Goal: Communication & Community: Answer question/provide support

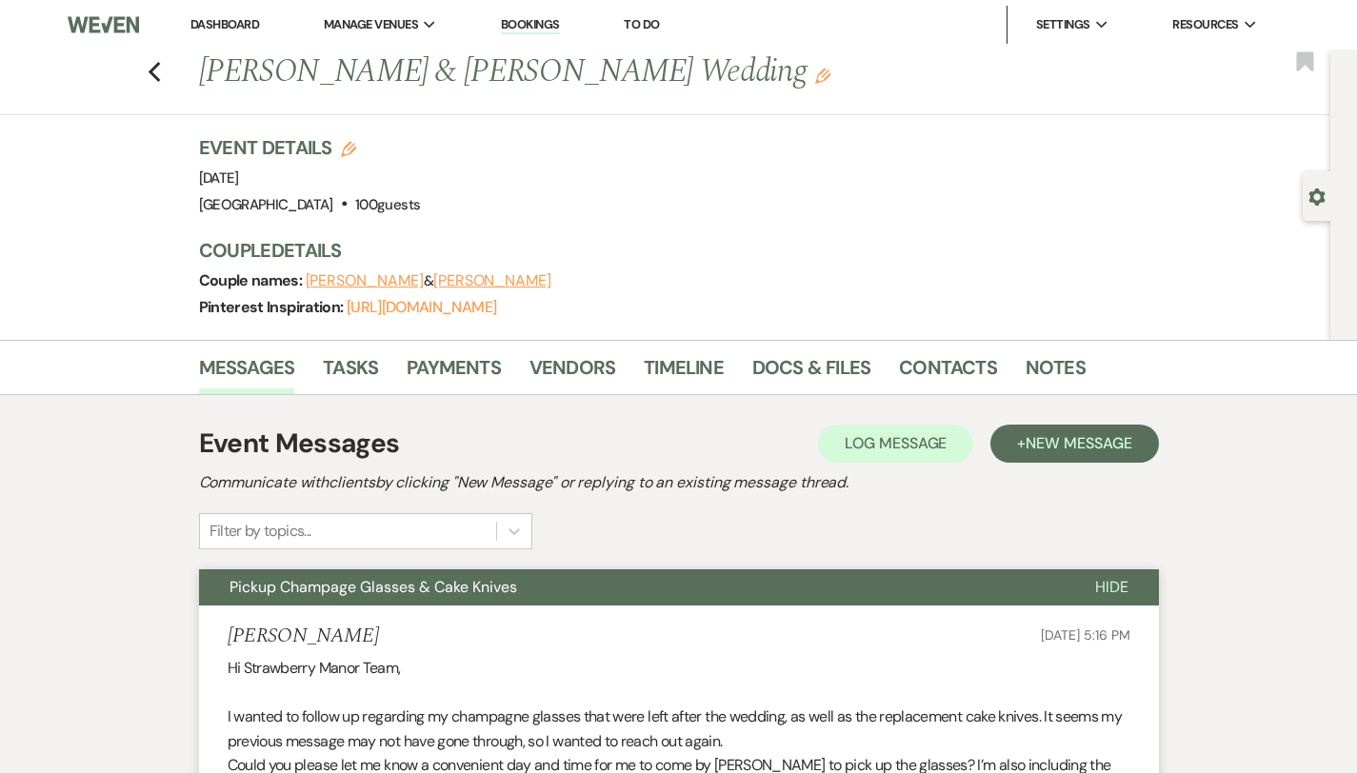
click at [199, 23] on link "Dashboard" at bounding box center [224, 24] width 69 height 16
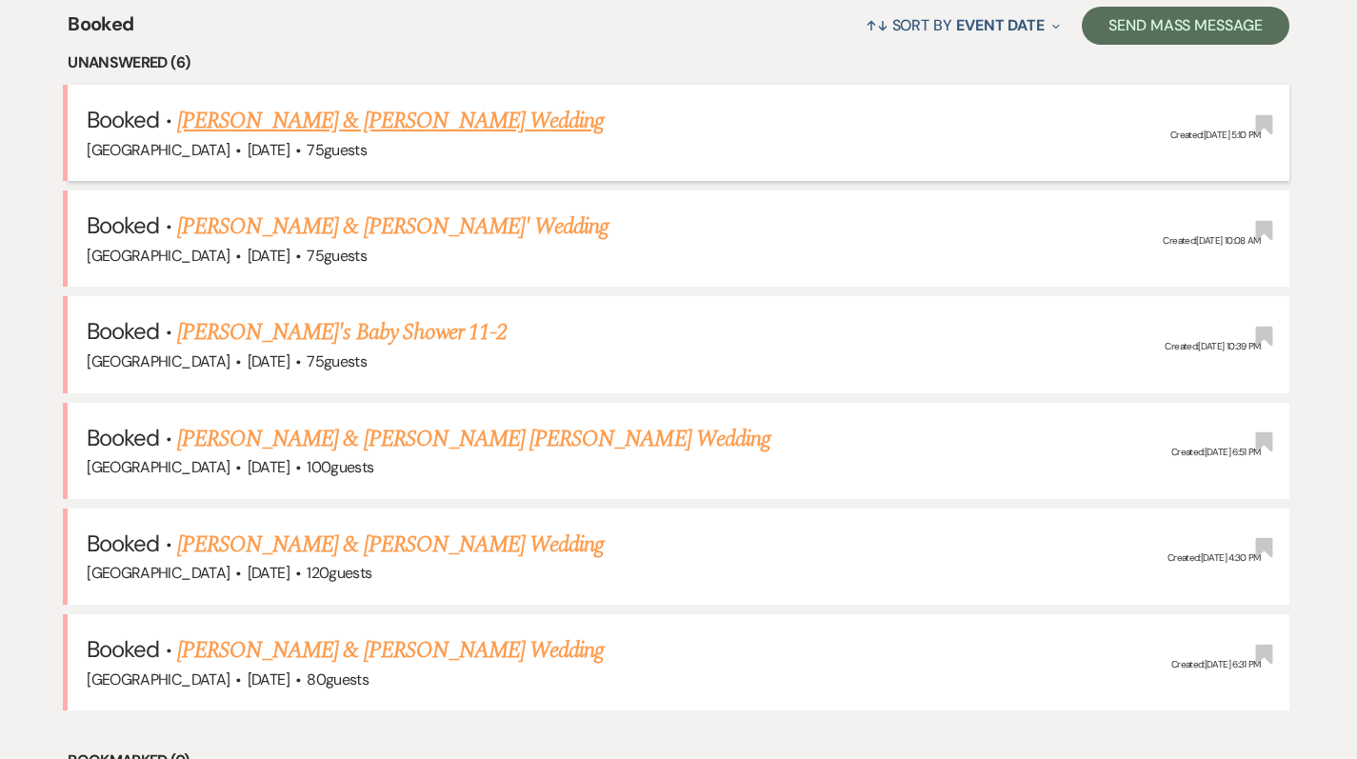
scroll to position [757, 0]
click at [354, 547] on link "[PERSON_NAME] & [PERSON_NAME] Wedding" at bounding box center [390, 544] width 427 height 34
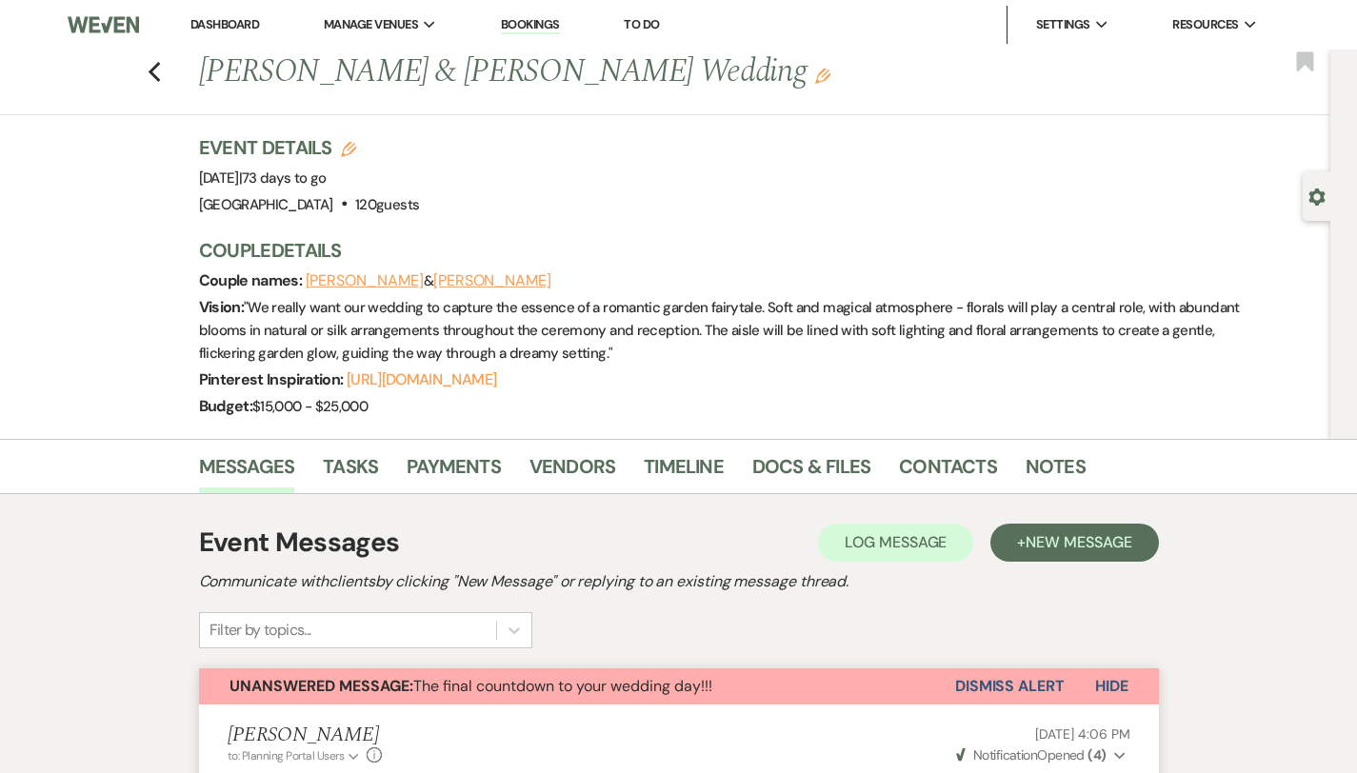
click at [235, 25] on link "Dashboard" at bounding box center [224, 24] width 69 height 16
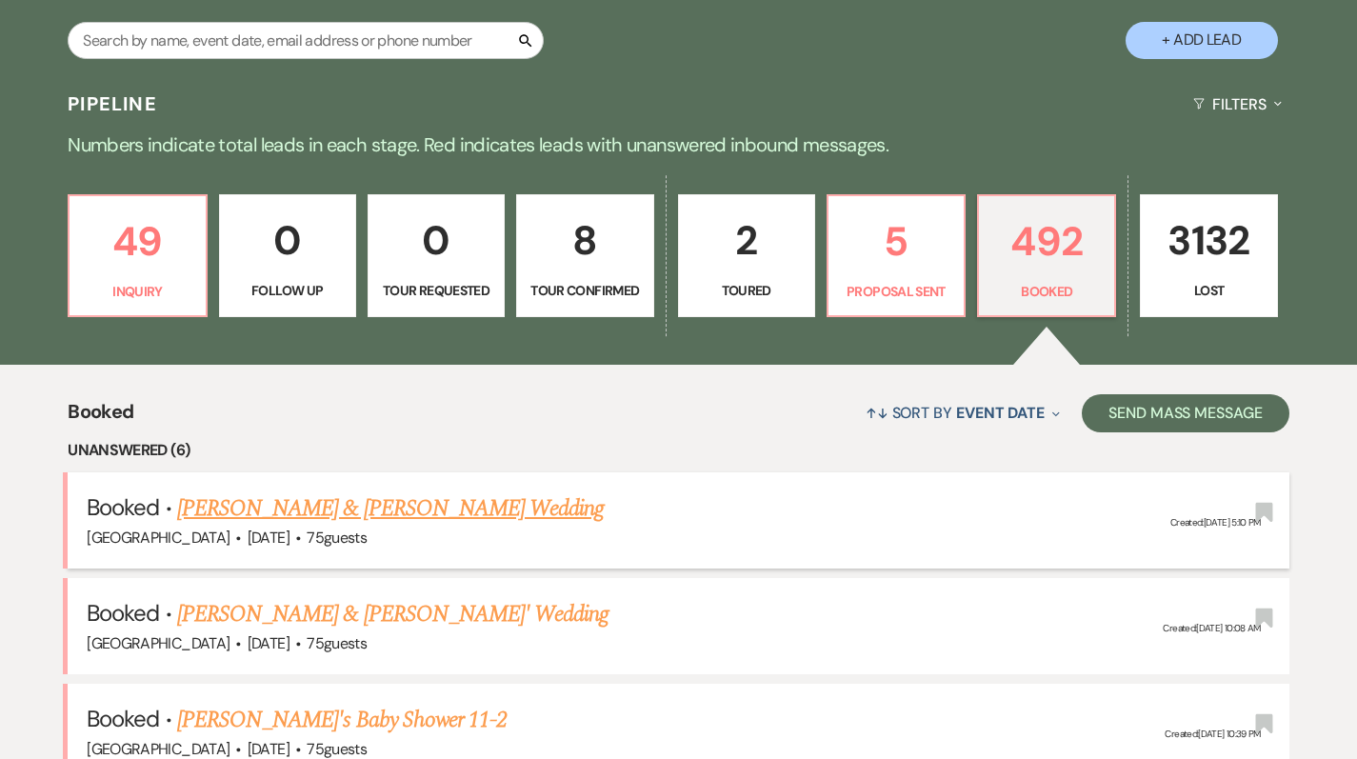
scroll to position [366, 0]
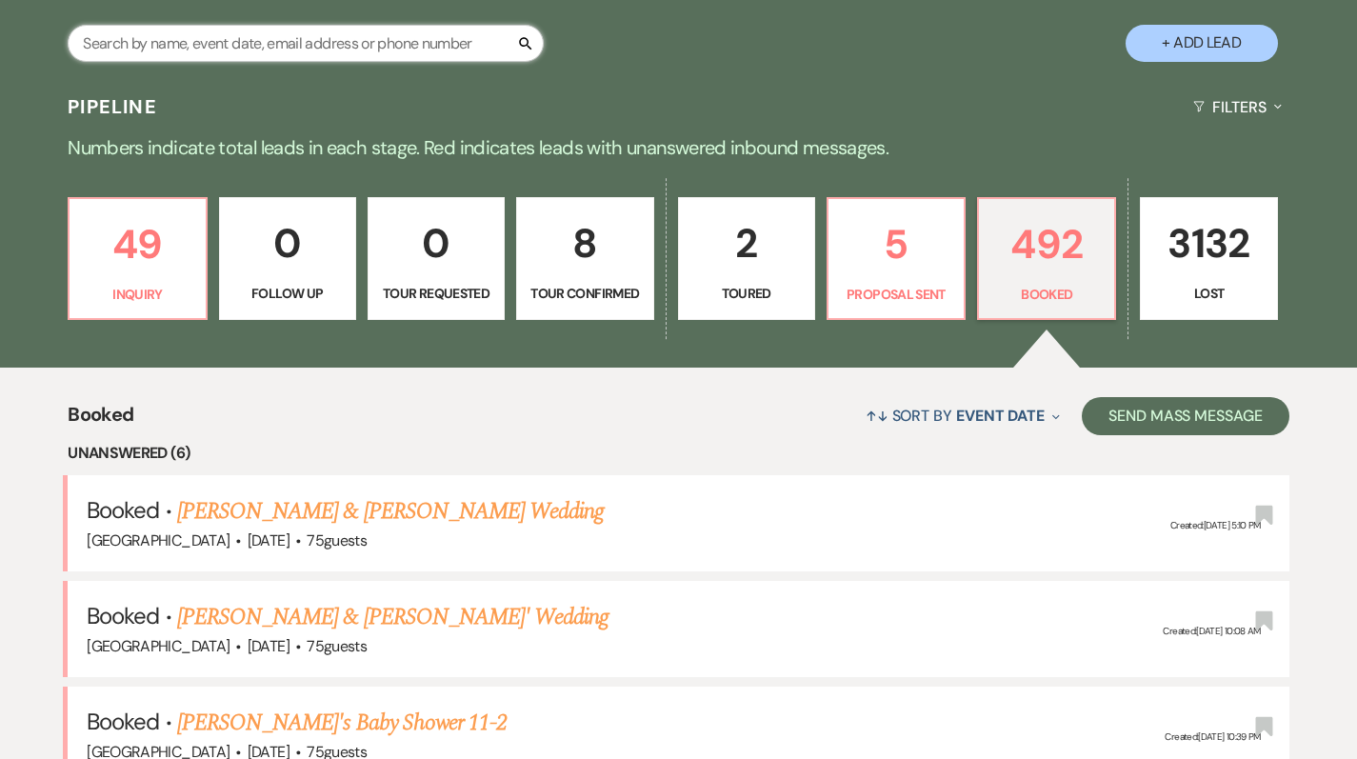
click at [264, 46] on input "text" at bounding box center [306, 43] width 476 height 37
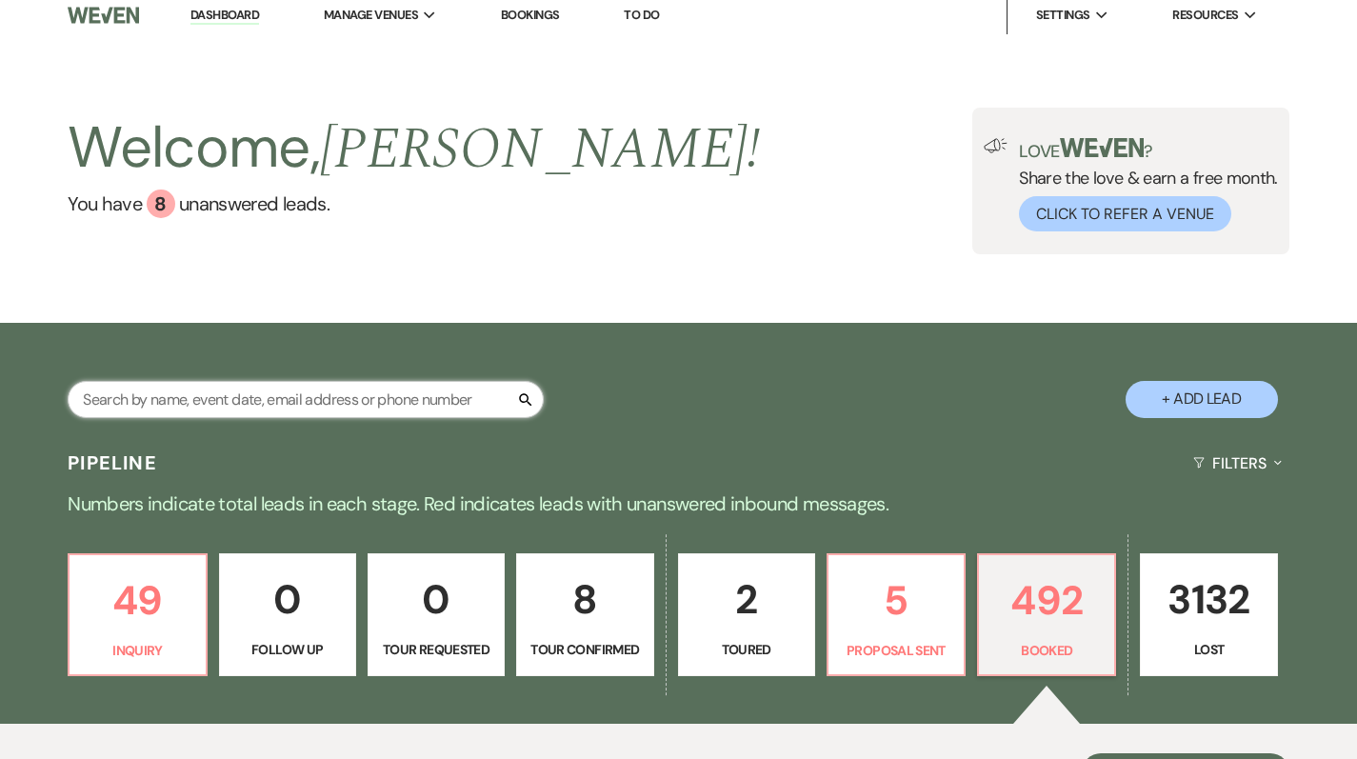
scroll to position [2, 0]
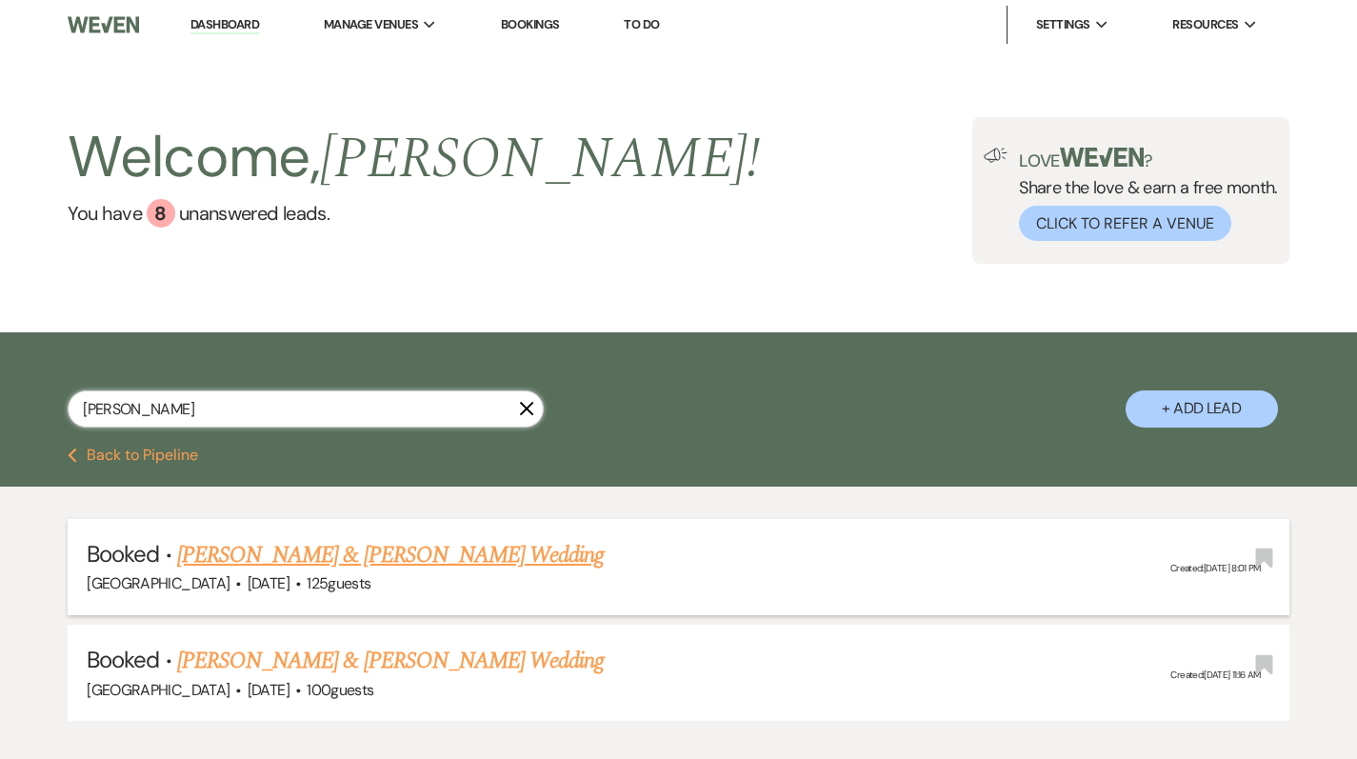
type input "[PERSON_NAME]"
click at [227, 550] on link "[PERSON_NAME] & [PERSON_NAME] Wedding" at bounding box center [390, 555] width 427 height 34
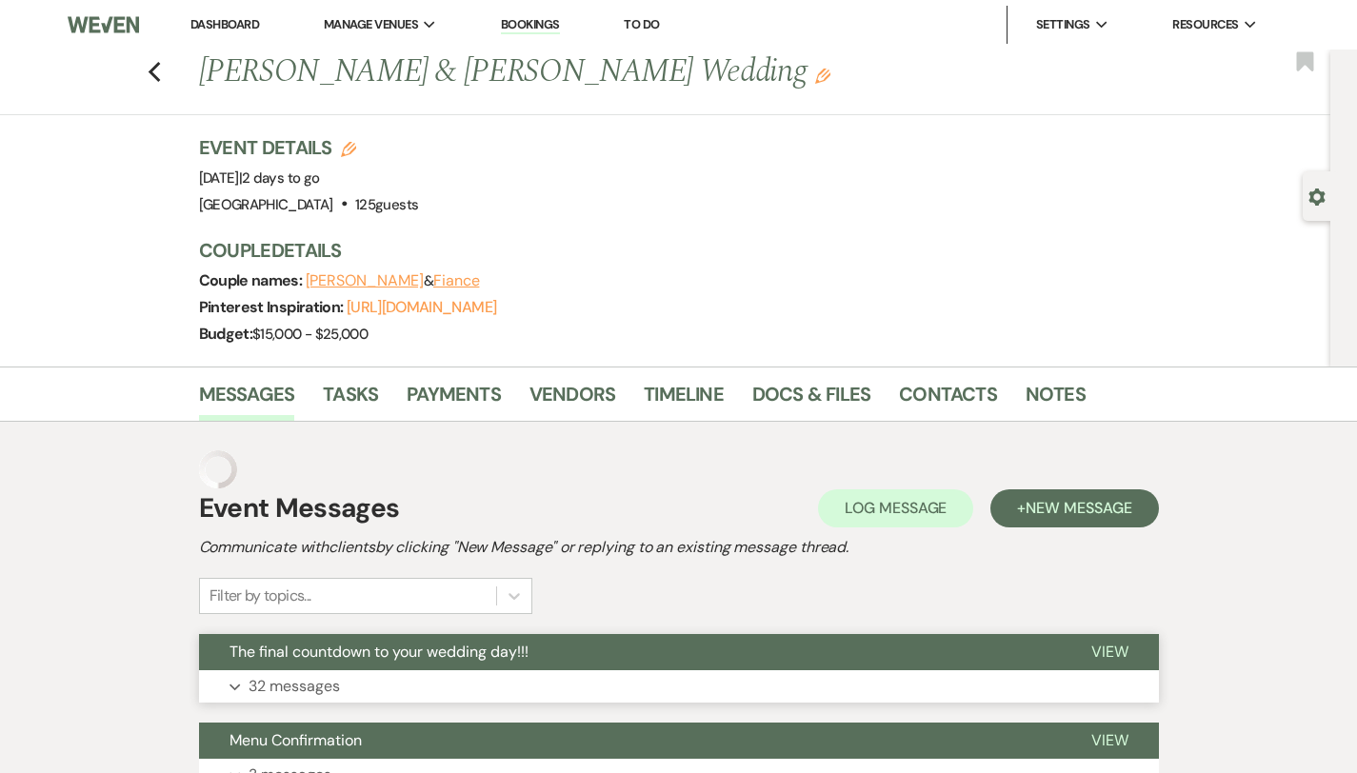
click at [291, 679] on button "Expand 32 messages" at bounding box center [679, 687] width 960 height 32
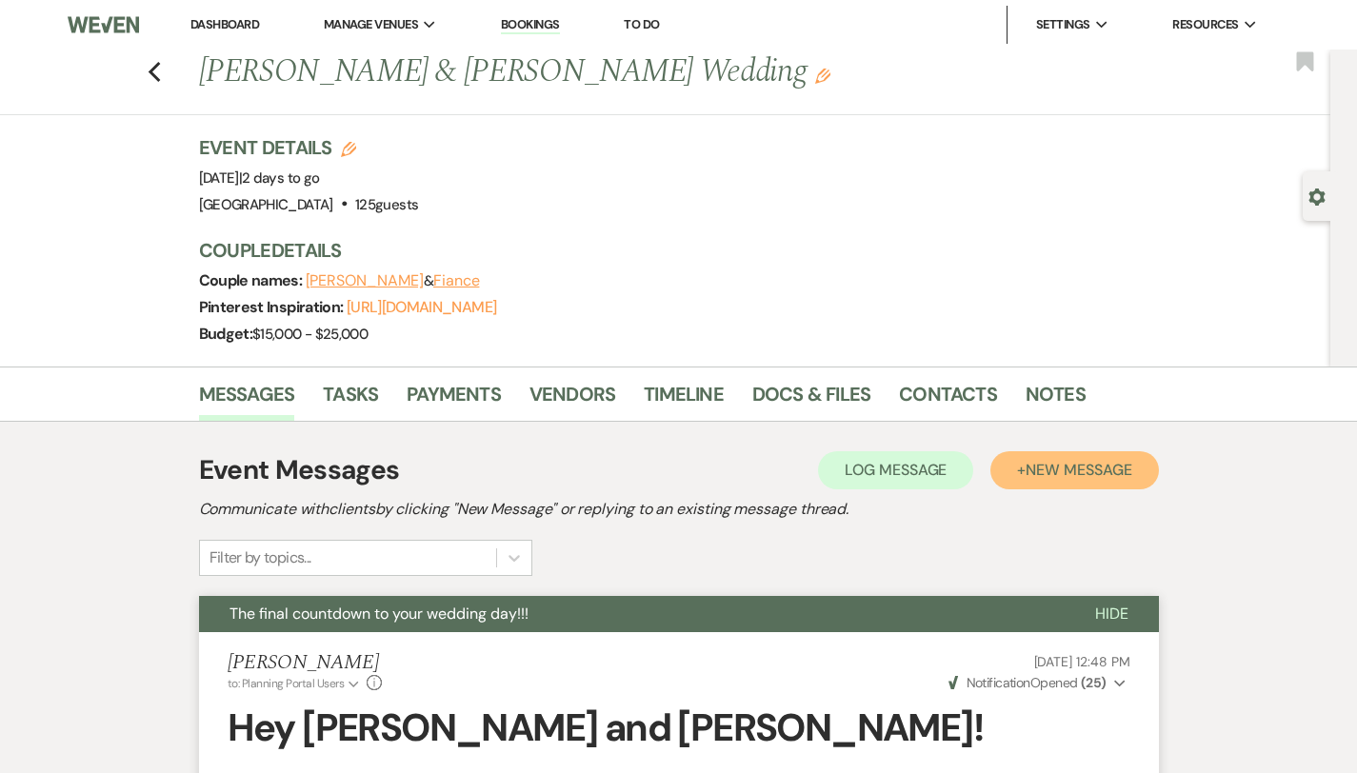
click at [1103, 478] on span "New Message" at bounding box center [1079, 470] width 106 height 20
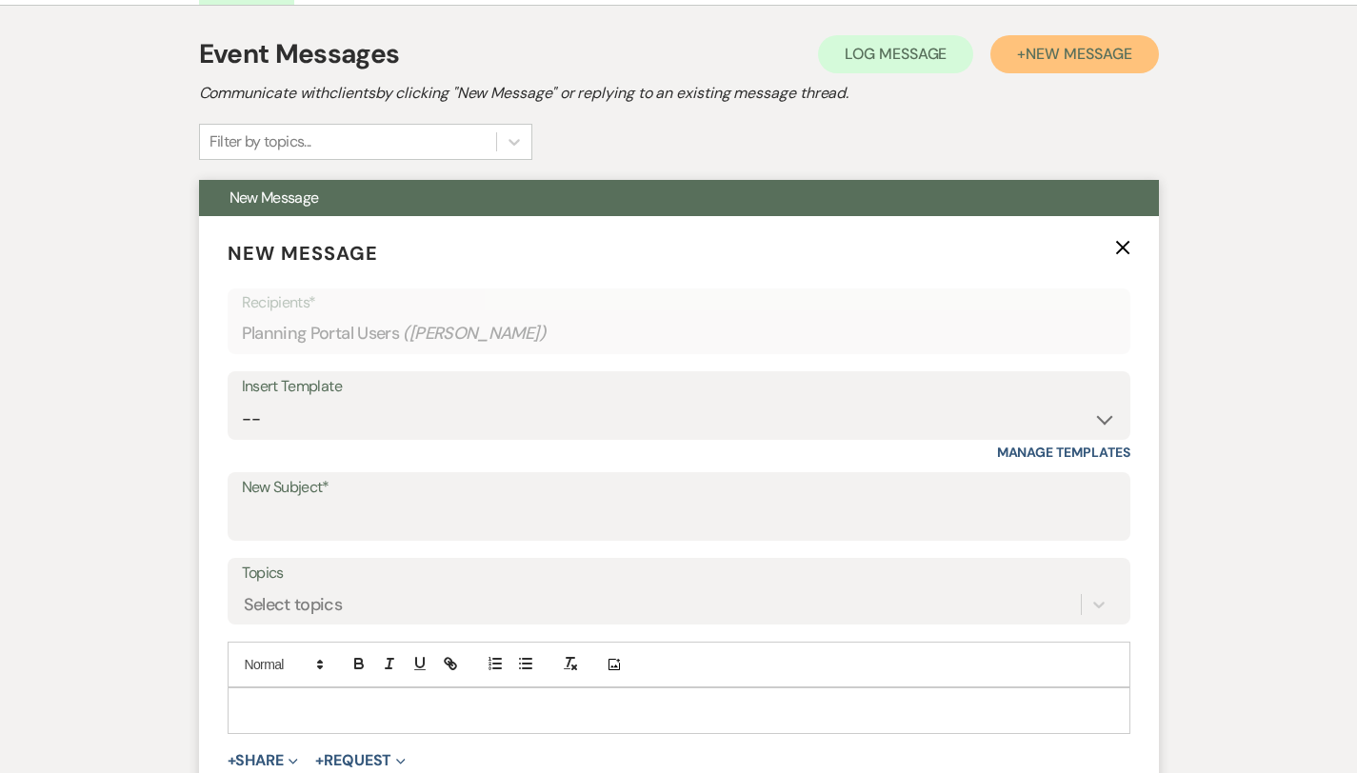
scroll to position [421, 0]
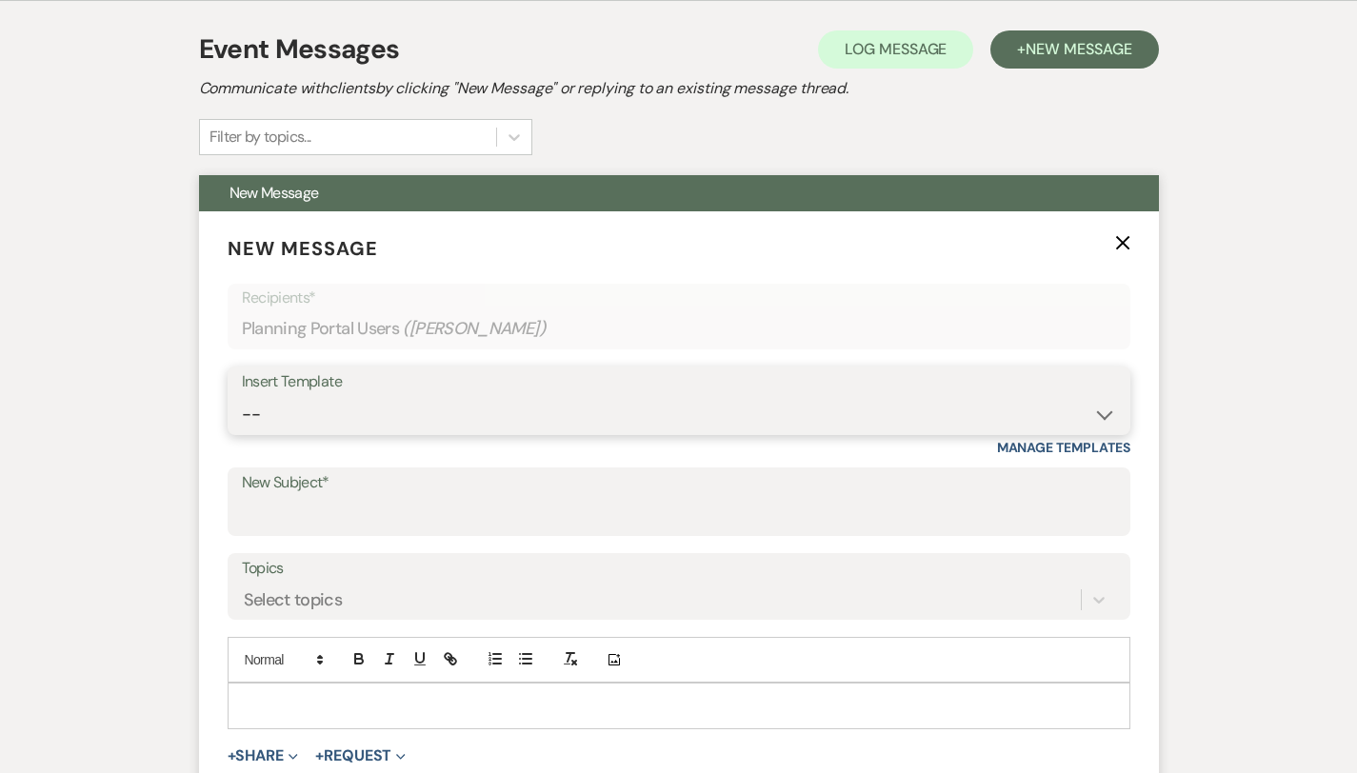
click at [995, 407] on select "-- Weven Planning Portal Introduction (Booked Events) Private Party Inquiry Res…" at bounding box center [679, 414] width 874 height 37
select select "1869"
type input "It's almost your big day!!!"
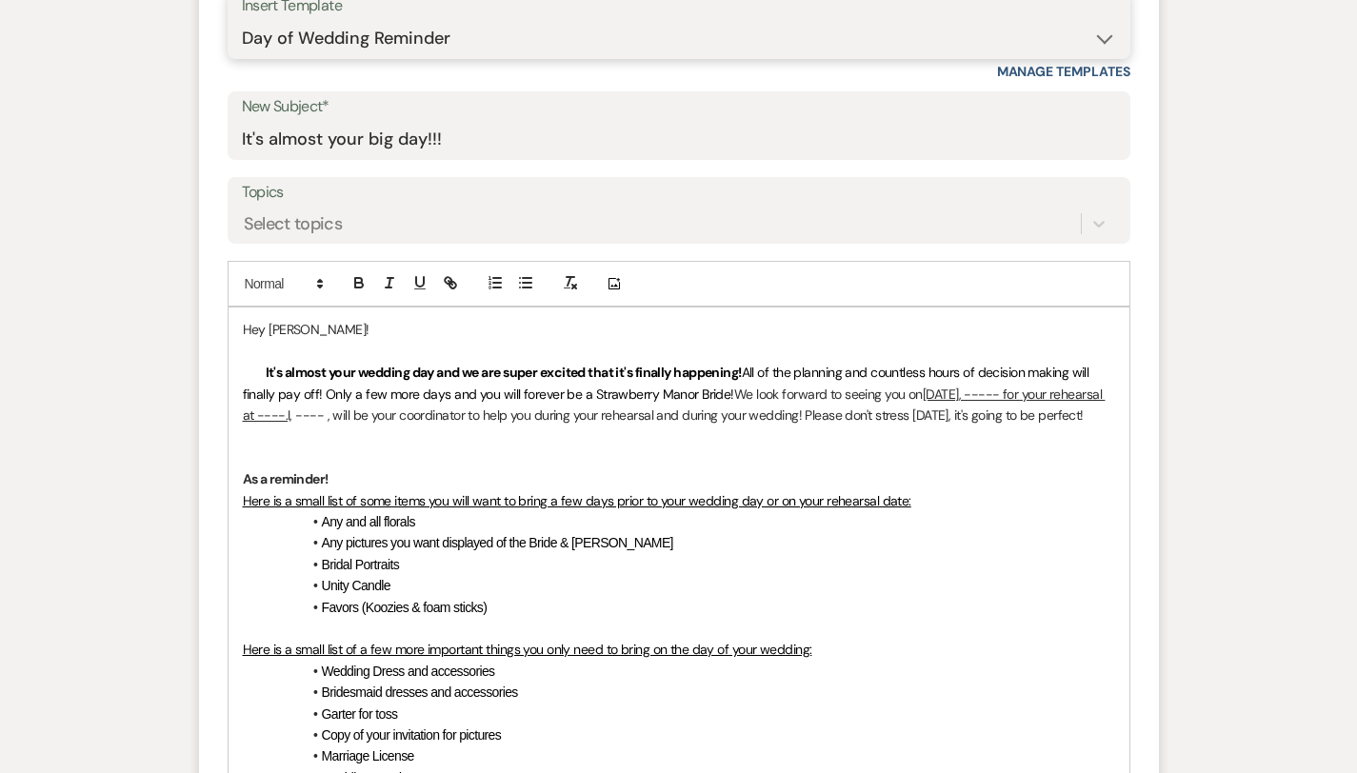
scroll to position [799, 0]
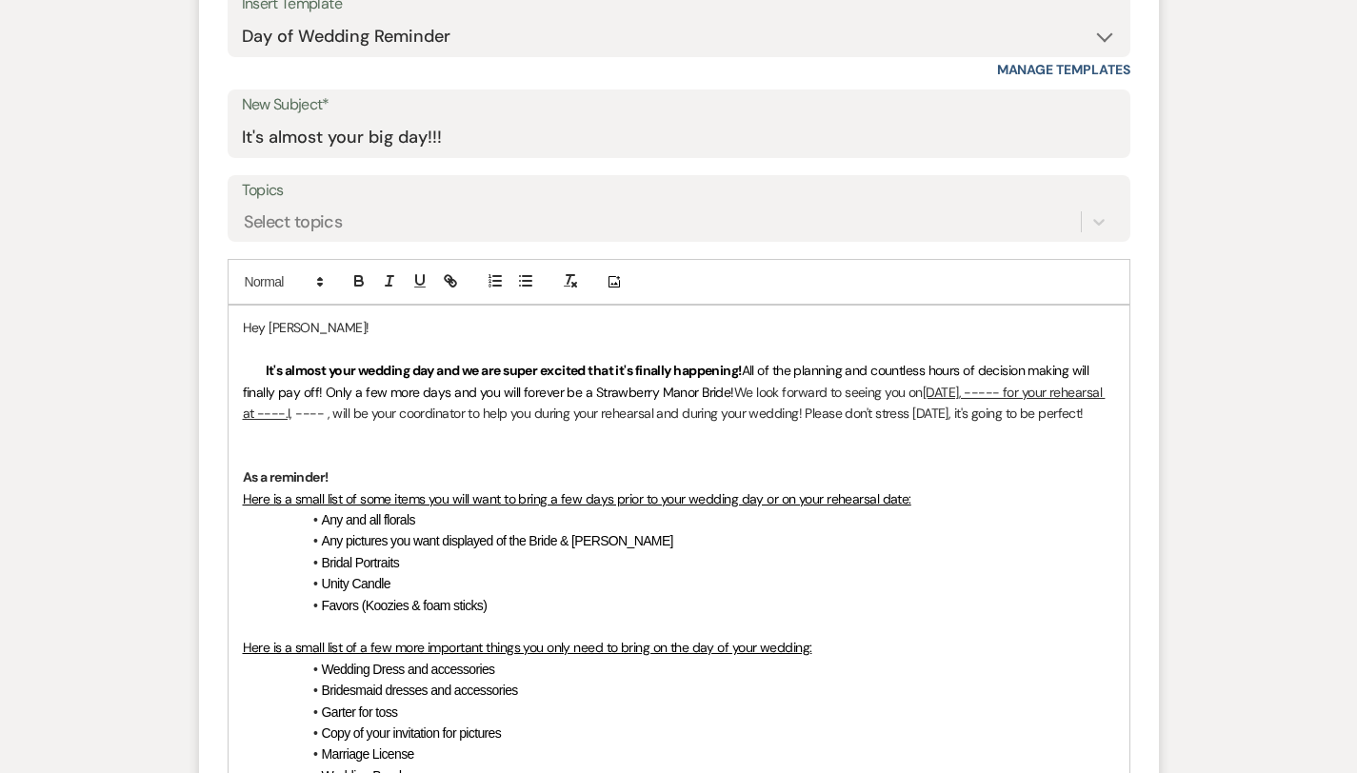
click at [811, 388] on u "[DATE], ----- for your rehearsal at ----." at bounding box center [674, 403] width 863 height 38
click at [819, 394] on u "[DATE], ---- for your rehearsal at ----." at bounding box center [678, 403] width 871 height 38
click at [937, 392] on u "[DATE], for your rehearsal at ----." at bounding box center [674, 403] width 863 height 38
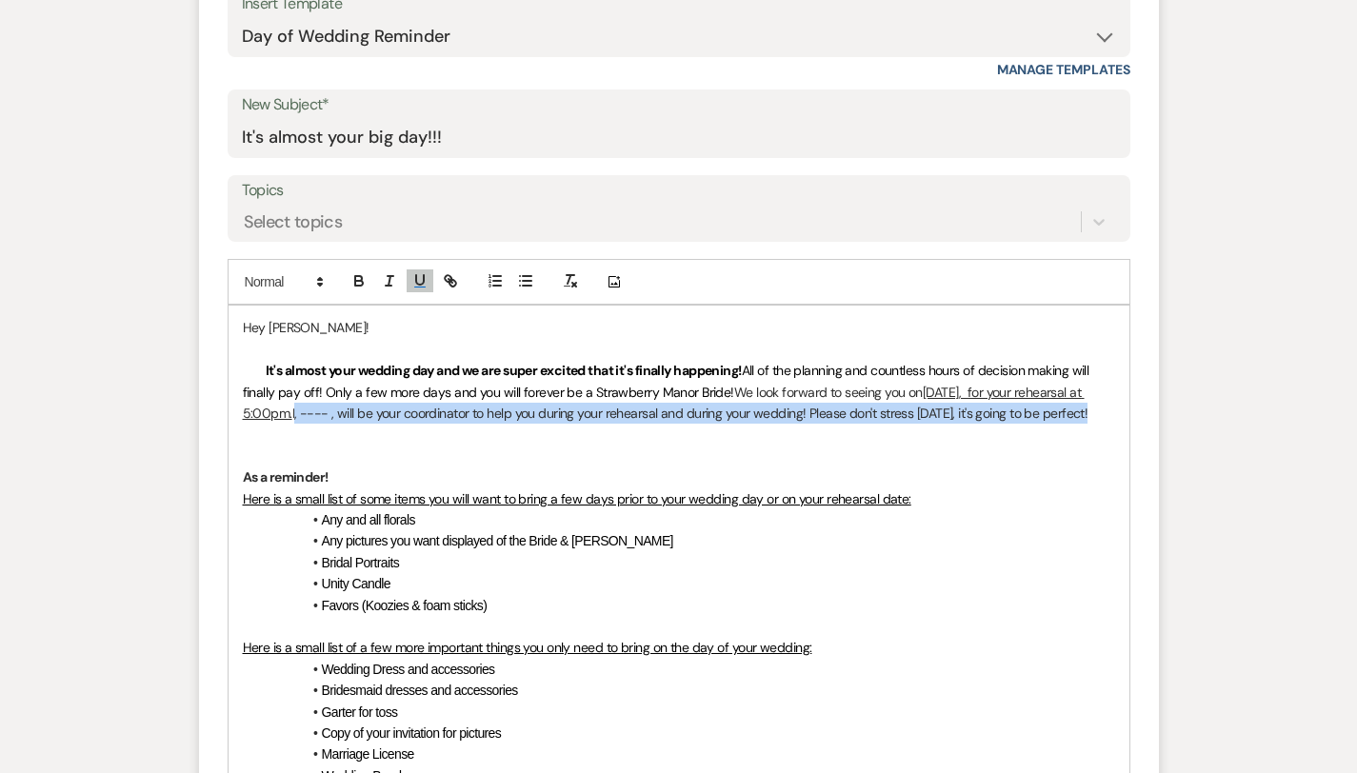
drag, startPoint x: 963, startPoint y: 393, endPoint x: 962, endPoint y: 408, distance: 14.3
click at [962, 408] on p "It's almost your wedding day and we are super excited that it's finally happeni…" at bounding box center [679, 392] width 872 height 64
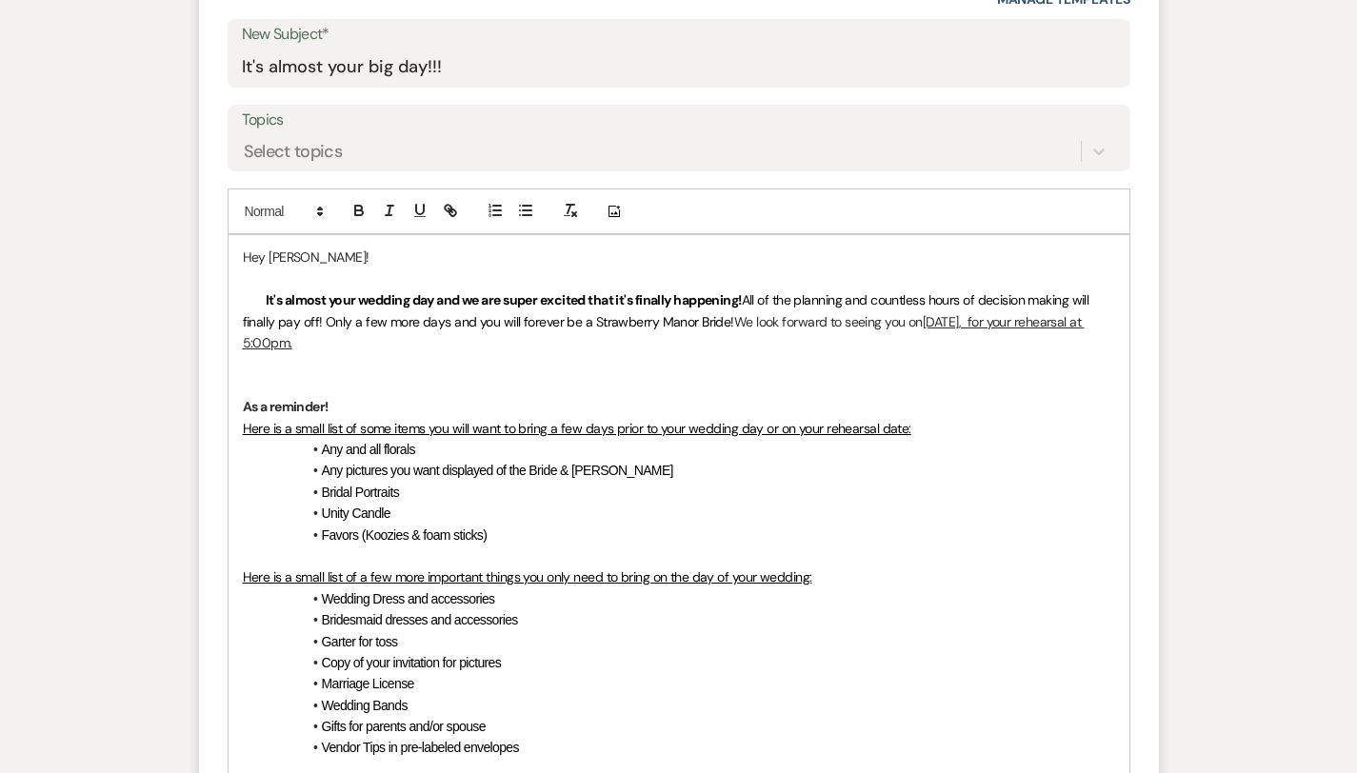
scroll to position [873, 0]
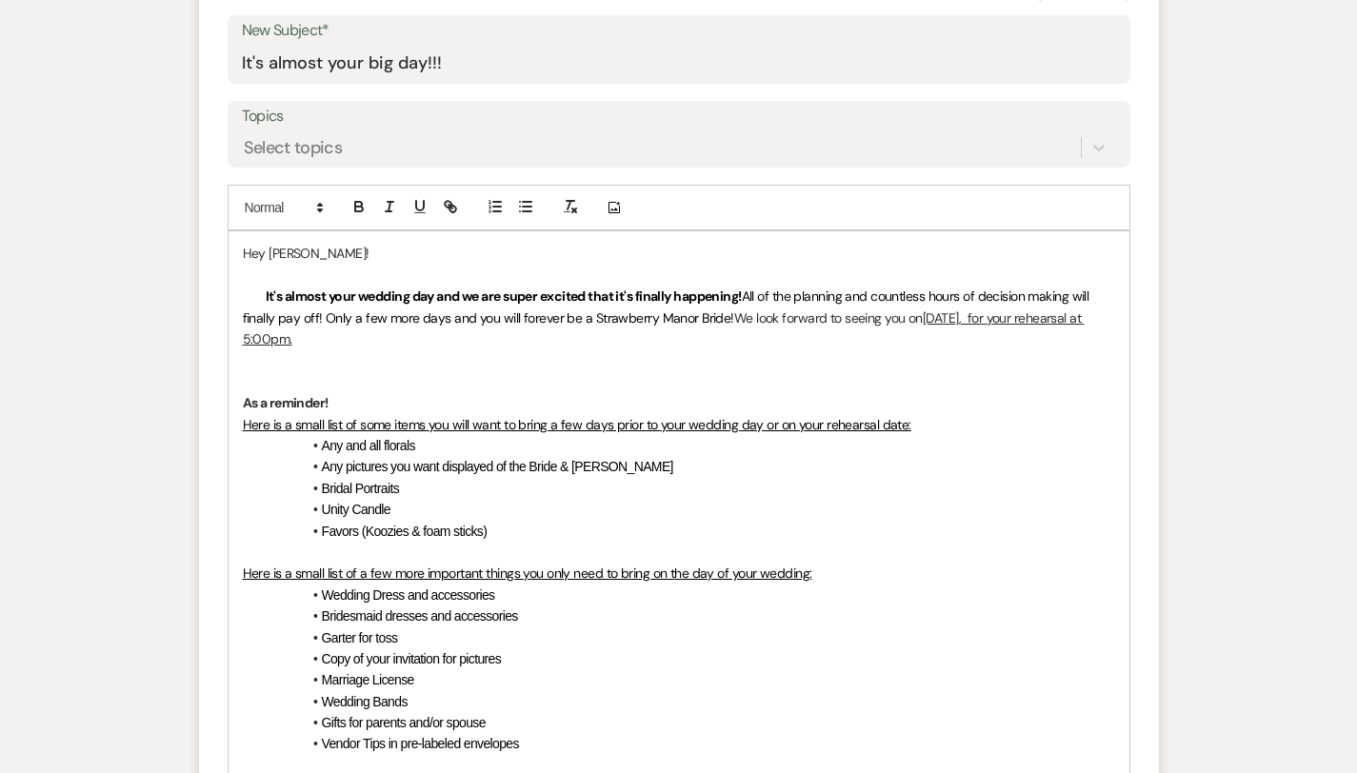
drag, startPoint x: 870, startPoint y: 408, endPoint x: 492, endPoint y: 394, distance: 377.4
click at [492, 414] on p "Here is a small list of some items you will want to bring a few days prior to y…" at bounding box center [679, 424] width 872 height 21
click at [459, 521] on li "Favors (Koozies & foam sticks)" at bounding box center [688, 531] width 853 height 21
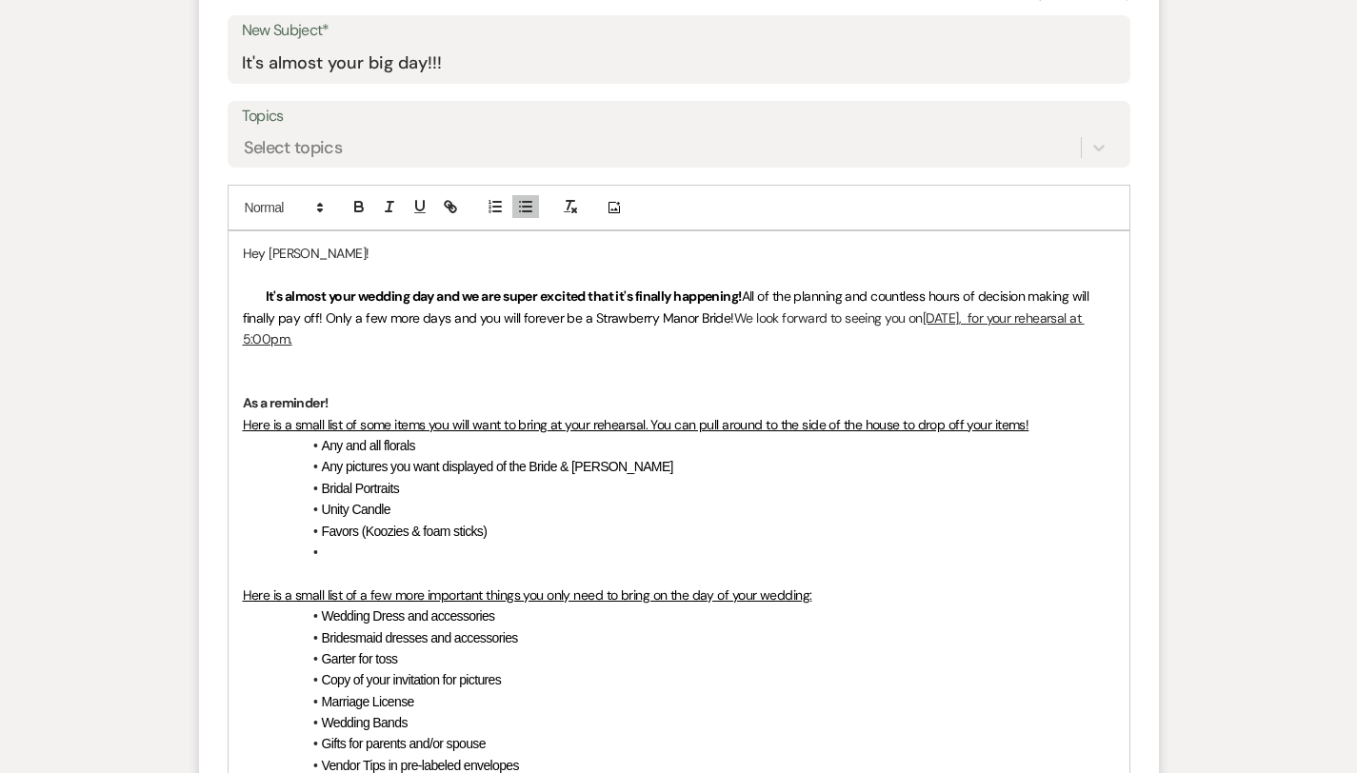
click at [322, 438] on span "Any and all florals" at bounding box center [368, 445] width 93 height 15
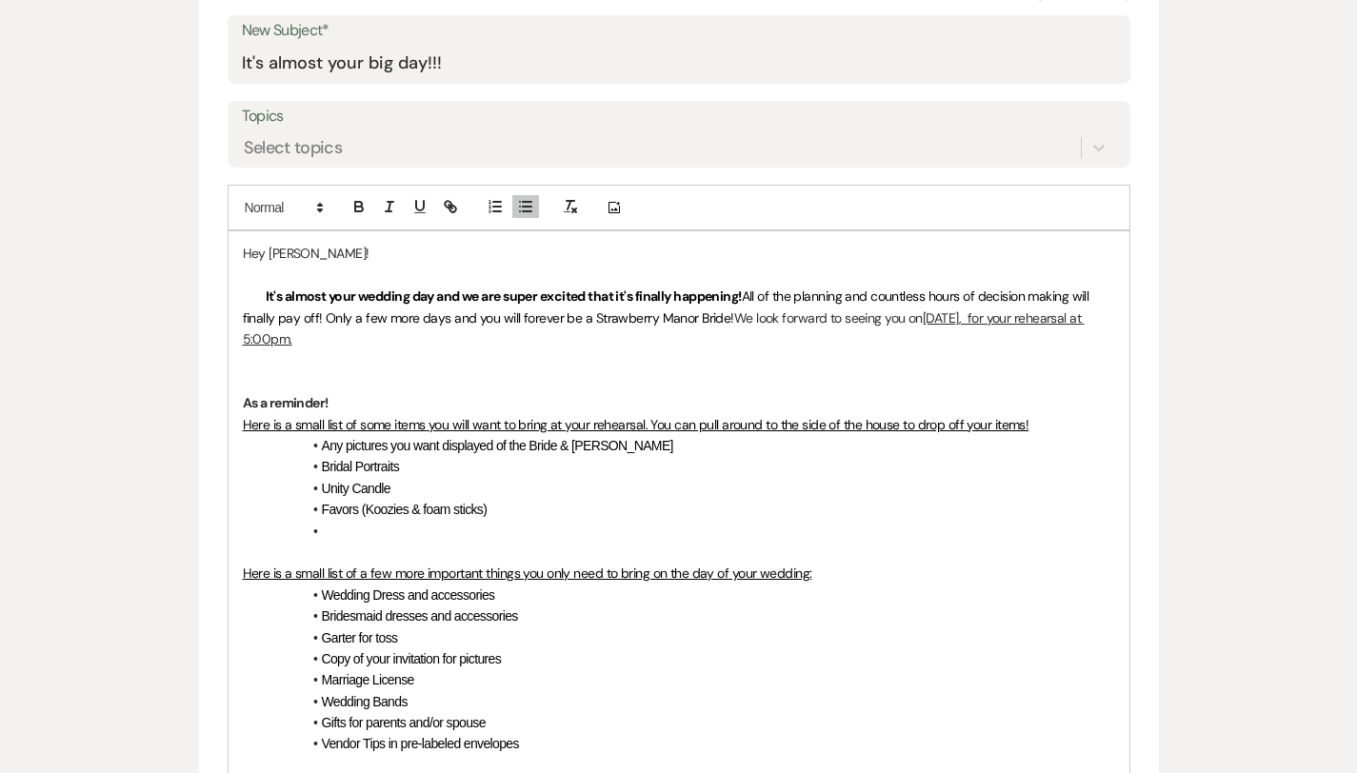
click at [318, 521] on li at bounding box center [688, 531] width 853 height 21
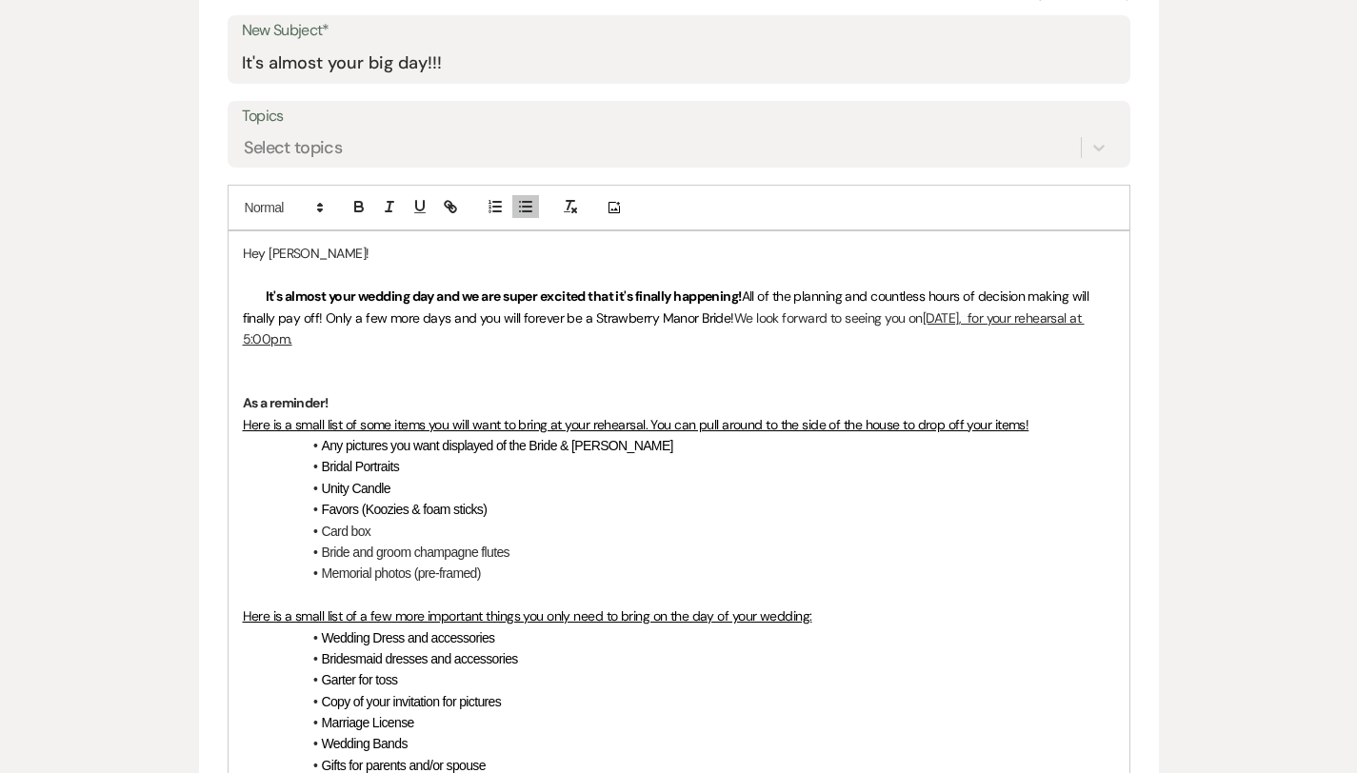
drag, startPoint x: 344, startPoint y: 447, endPoint x: 224, endPoint y: 444, distance: 120.0
click at [262, 456] on li "Bridal Portraits" at bounding box center [688, 466] width 853 height 21
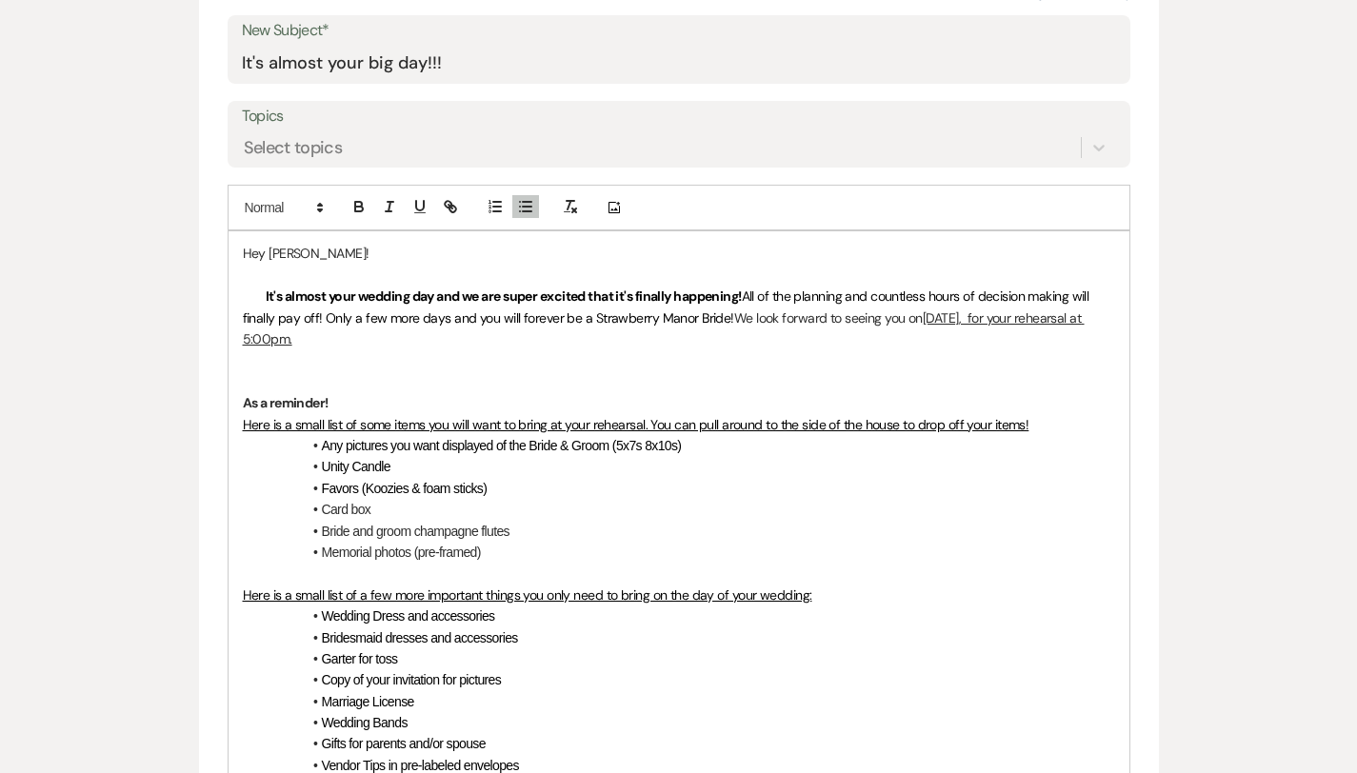
click at [295, 456] on li "Unity Candle" at bounding box center [688, 466] width 853 height 21
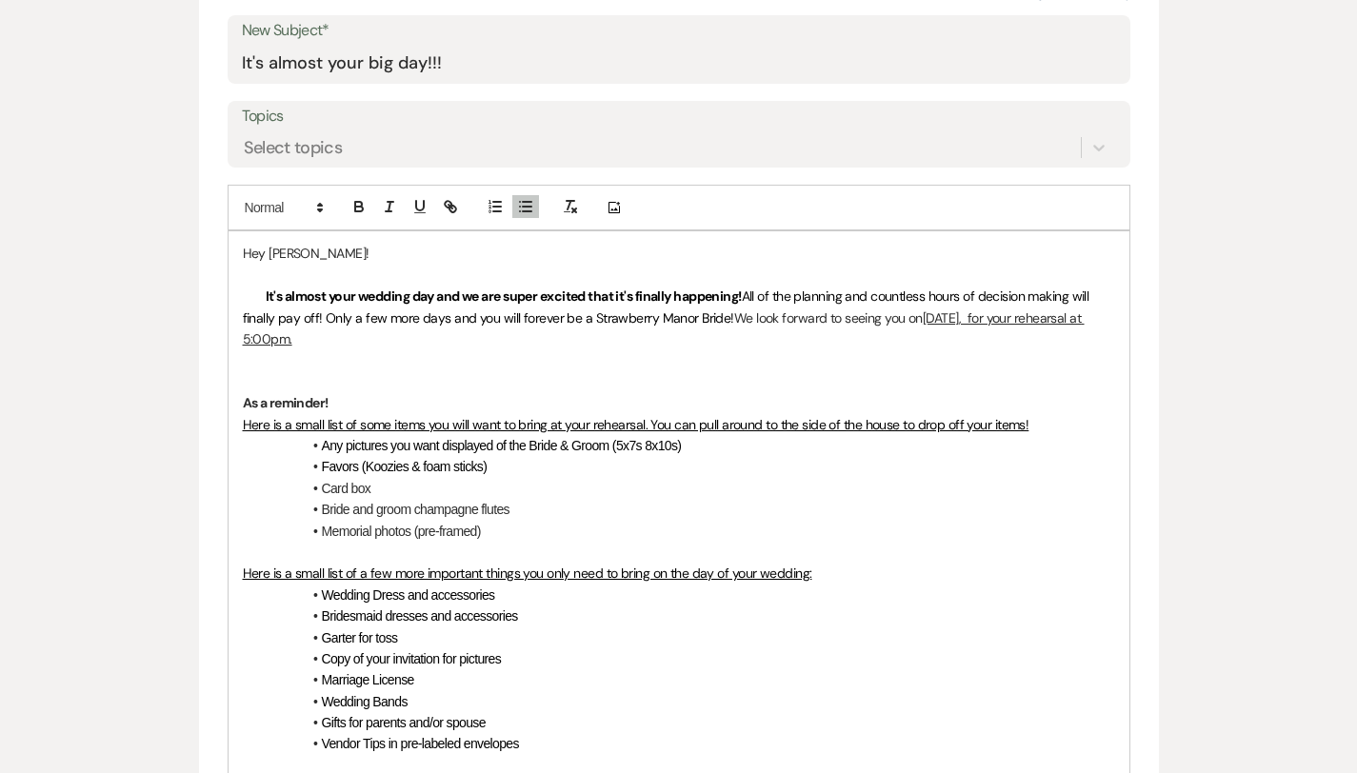
click at [381, 459] on span "Favors (Koozies & foam sticks)" at bounding box center [405, 466] width 166 height 15
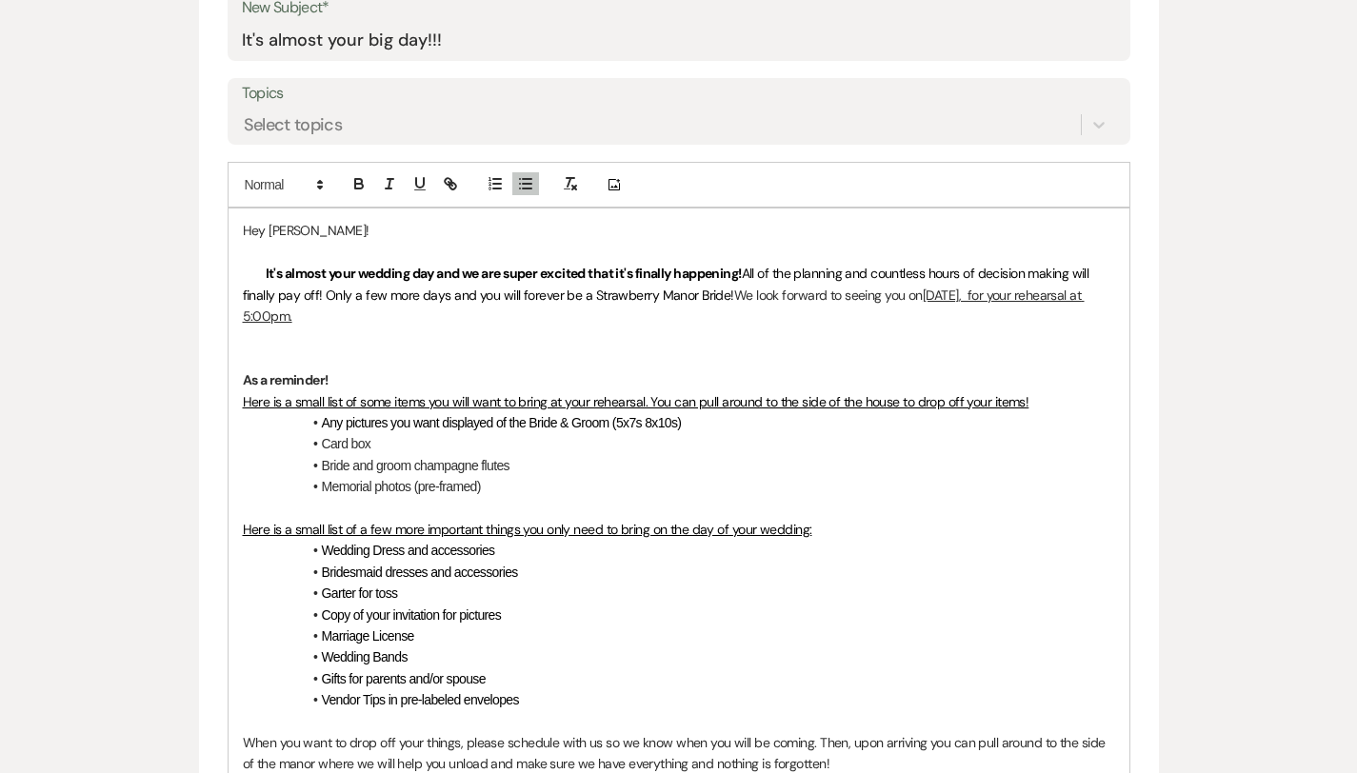
scroll to position [902, 0]
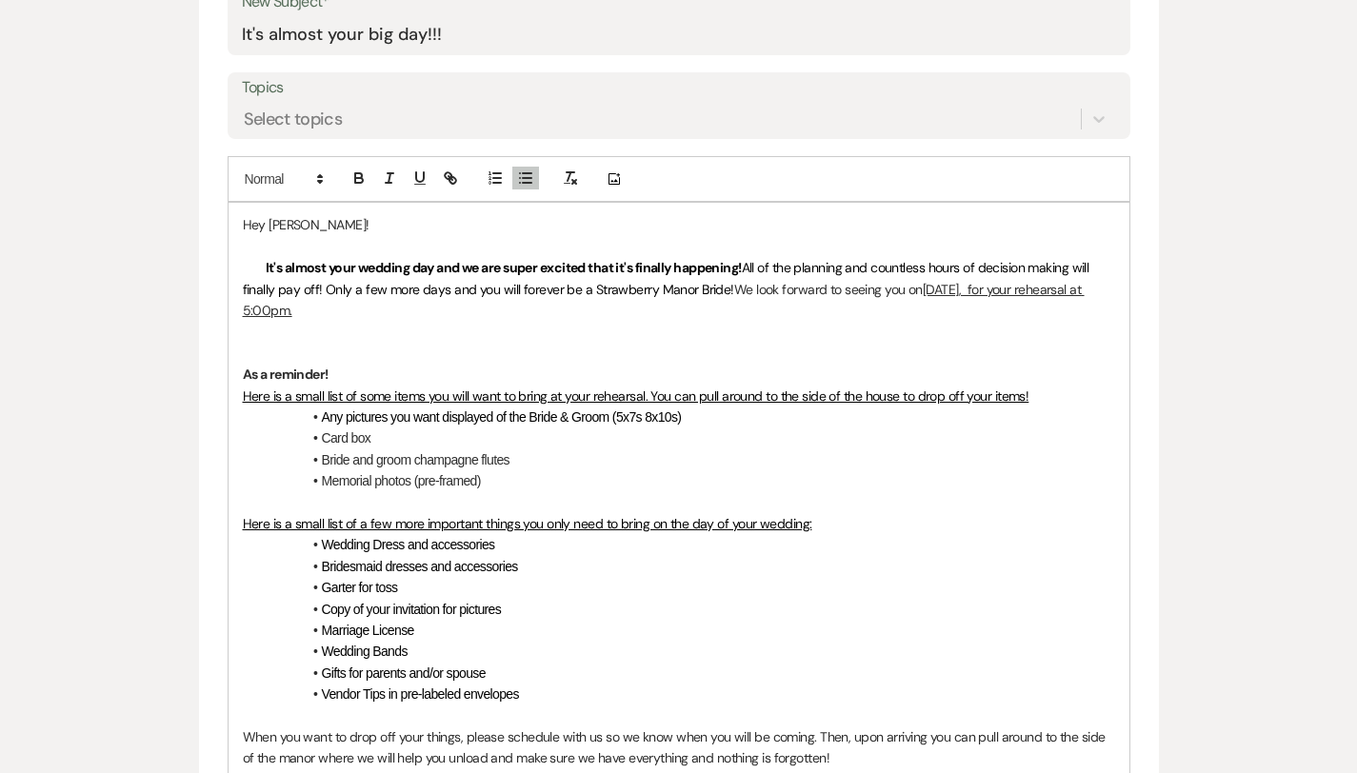
click at [449, 471] on li "Memorial photos (pre-framed)" at bounding box center [688, 481] width 853 height 21
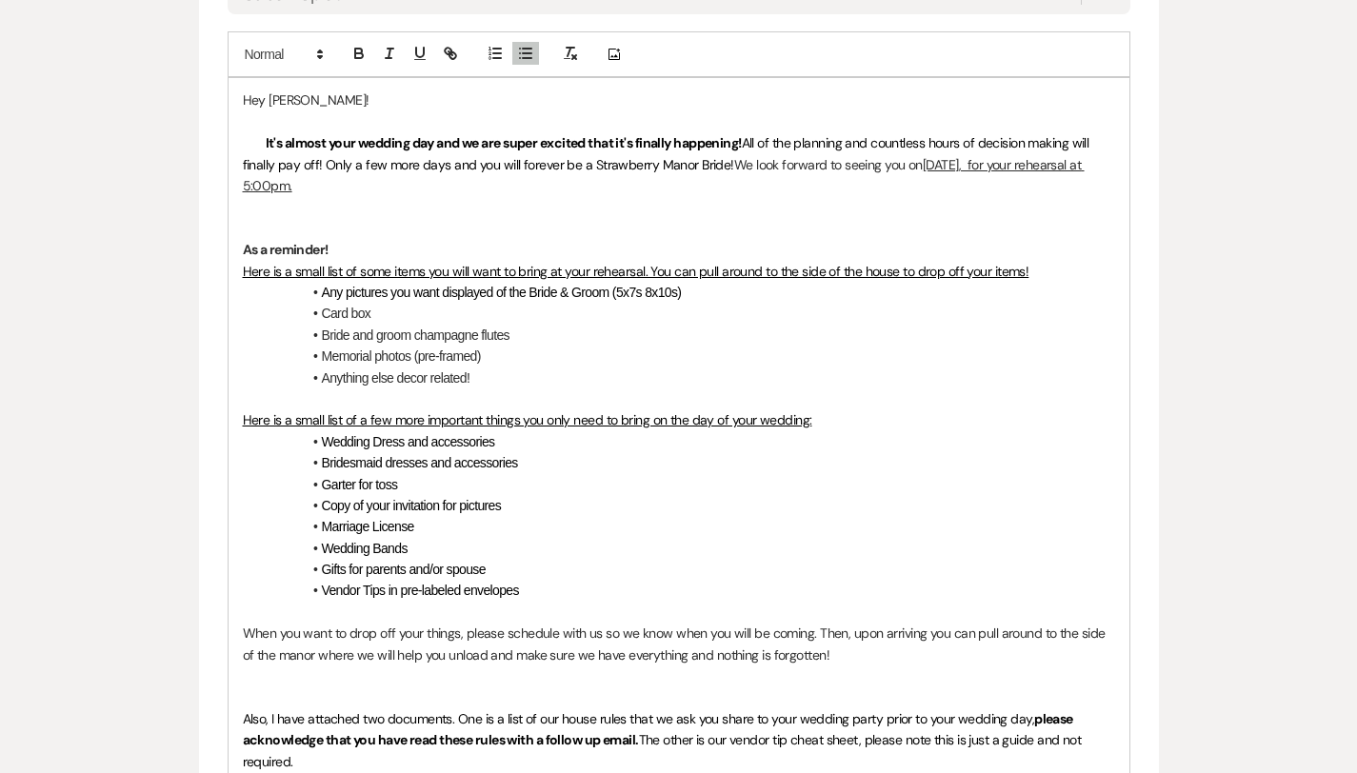
scroll to position [1059, 0]
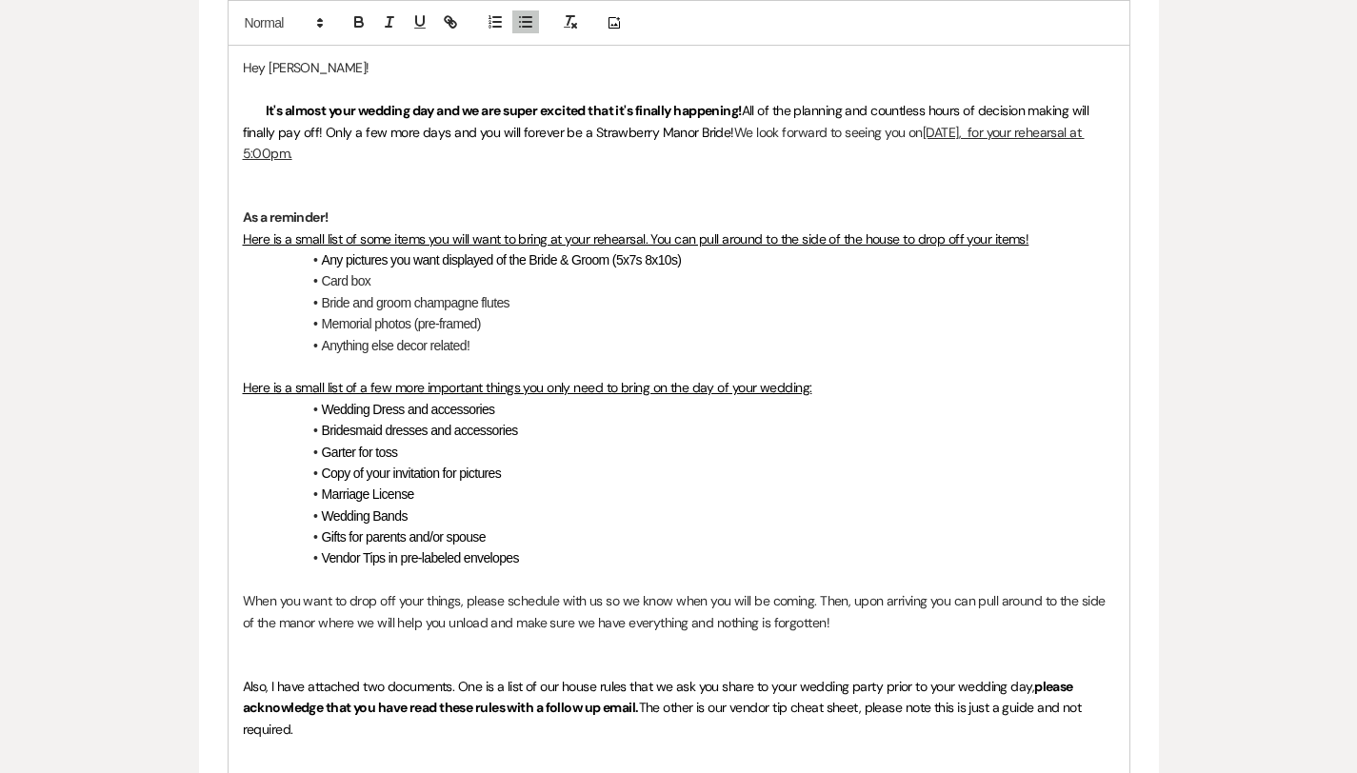
click at [337, 487] on span "Marriage License" at bounding box center [368, 494] width 92 height 15
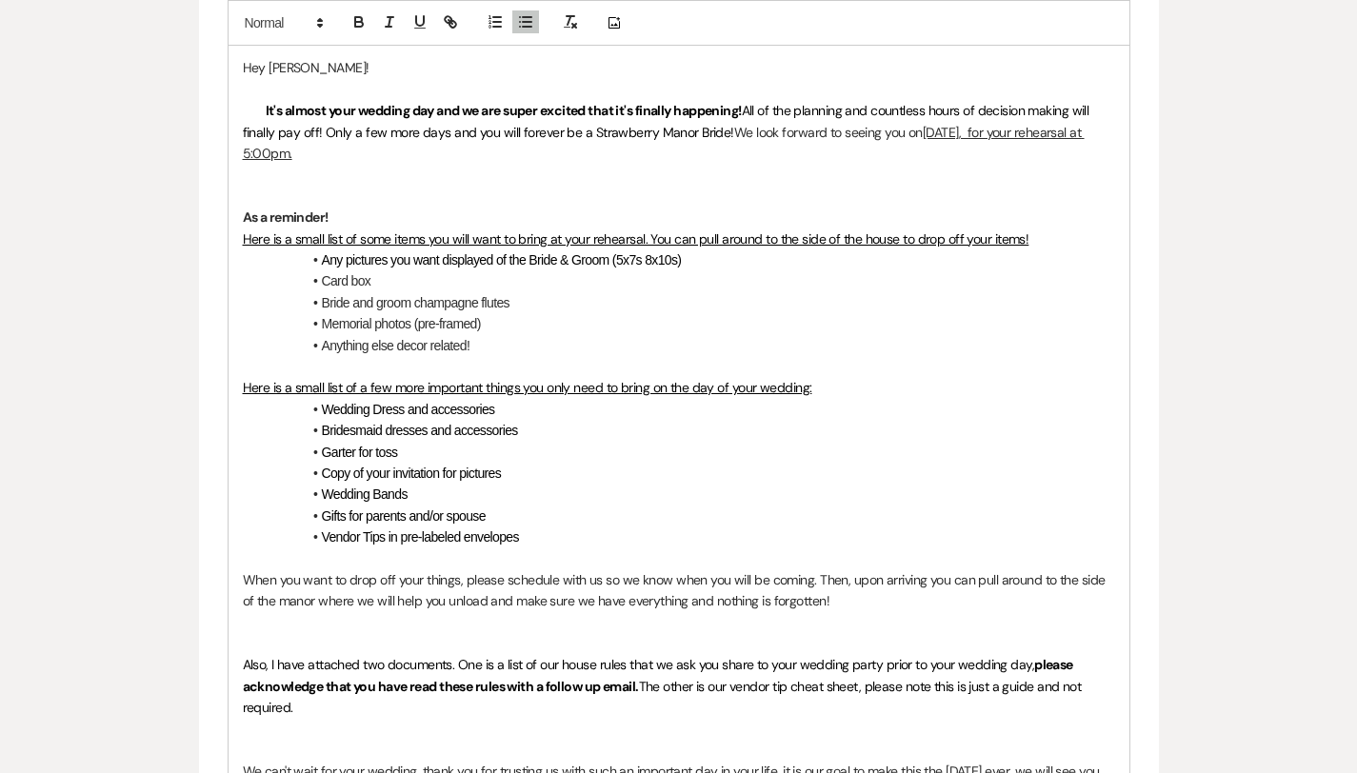
drag, startPoint x: 348, startPoint y: 436, endPoint x: 213, endPoint y: 421, distance: 135.2
click at [262, 442] on li "Garter for toss" at bounding box center [688, 452] width 853 height 21
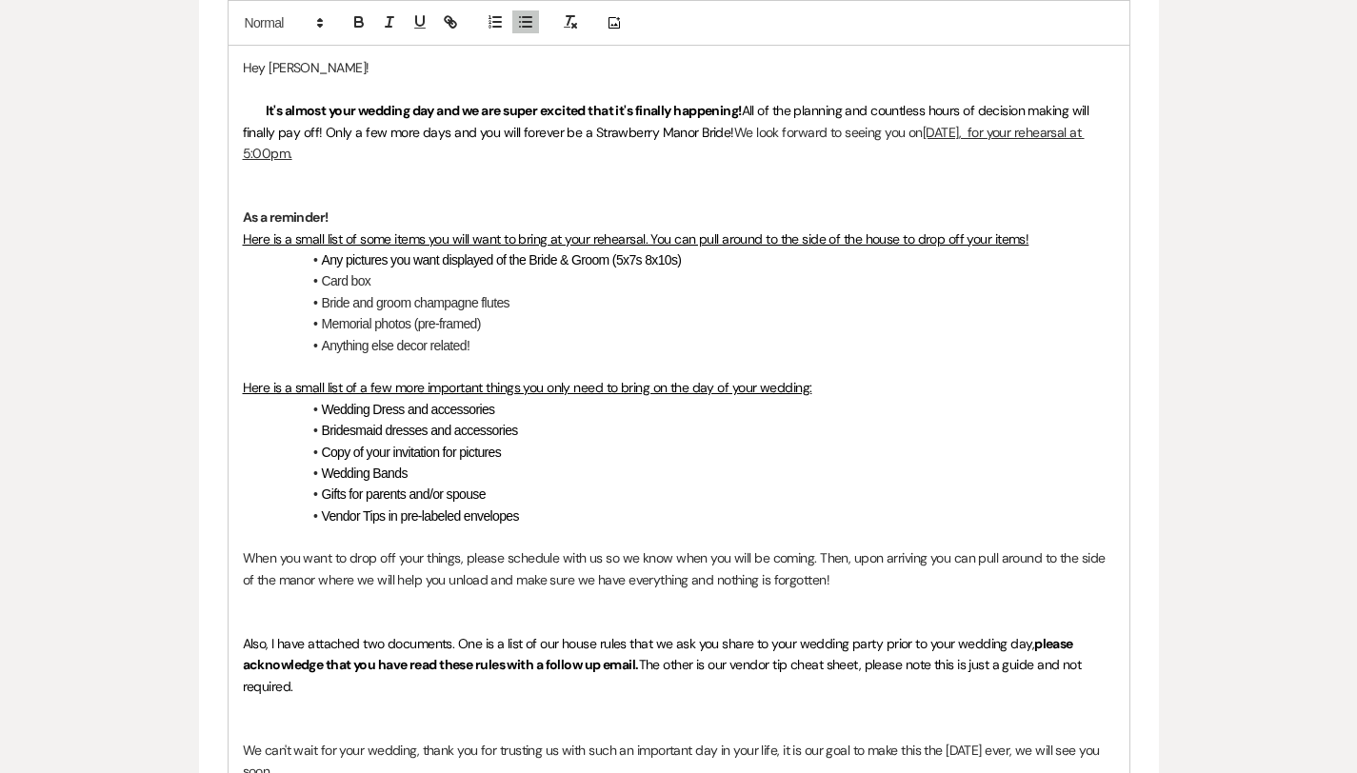
click at [359, 548] on p "When you want to drop off your things, please schedule with us so we know when …" at bounding box center [679, 569] width 872 height 43
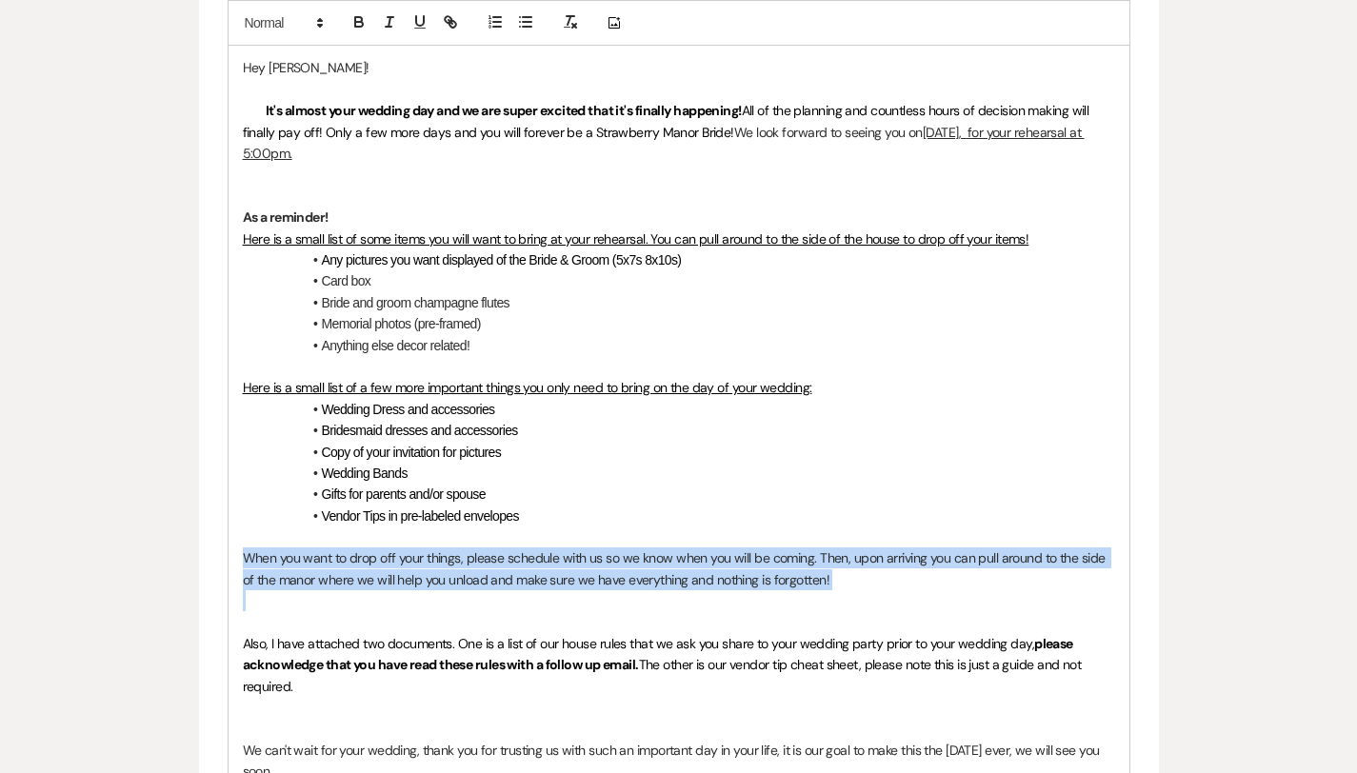
click at [359, 548] on p "When you want to drop off your things, please schedule with us so we know when …" at bounding box center [679, 569] width 872 height 43
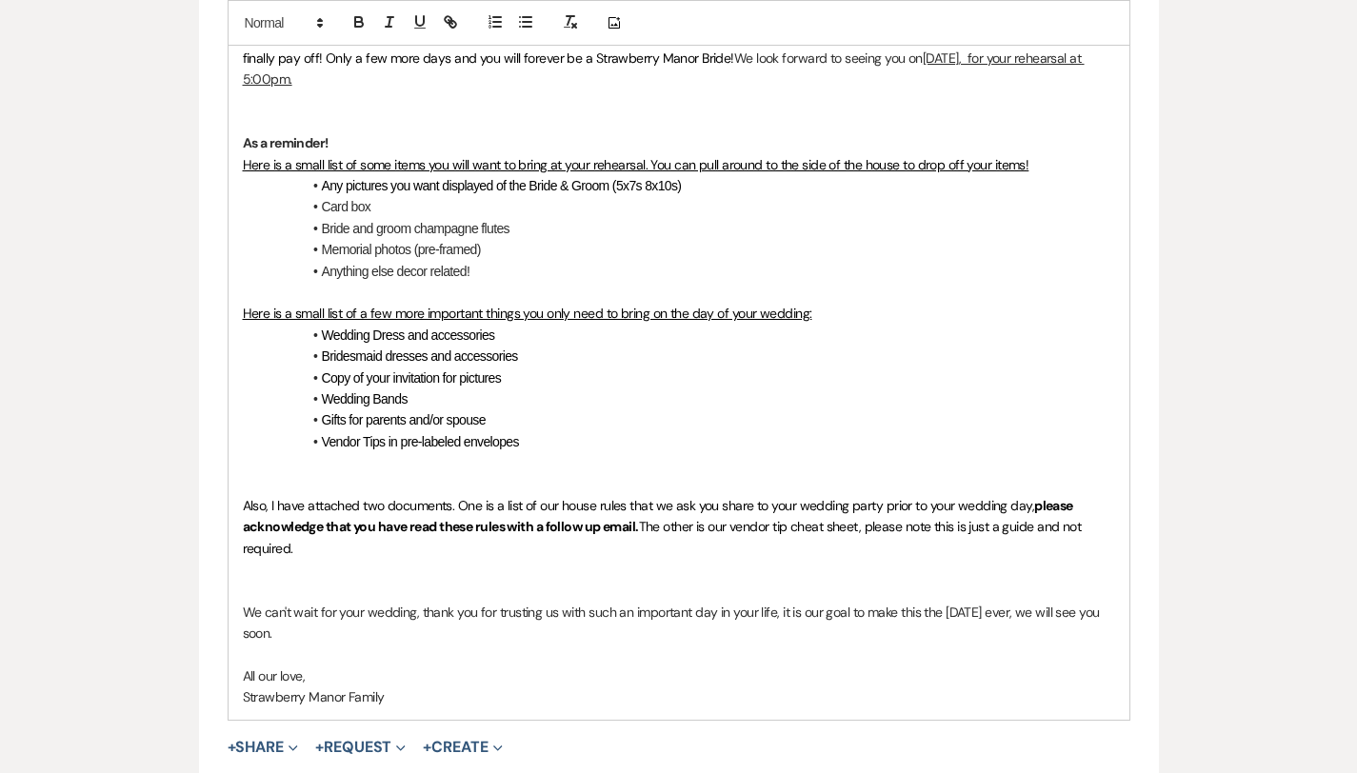
scroll to position [1174, 0]
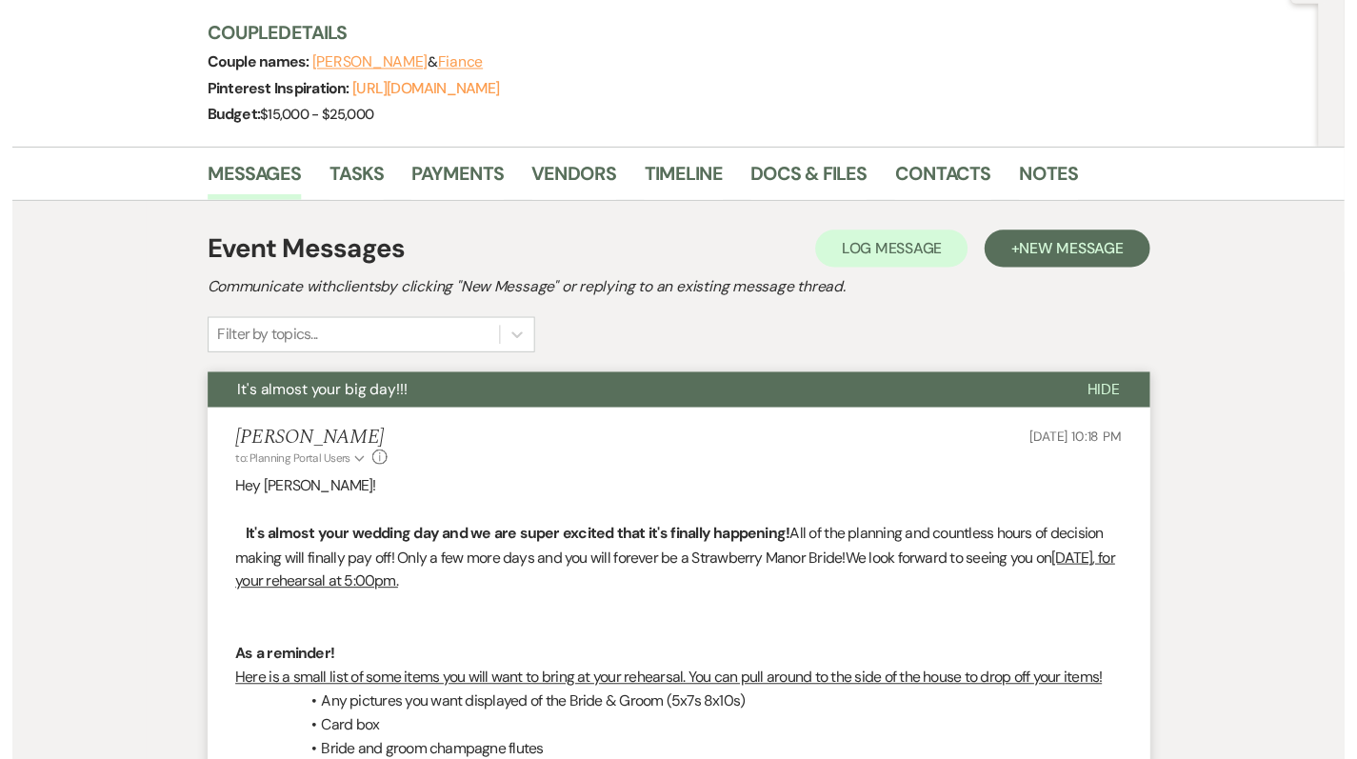
scroll to position [0, 0]
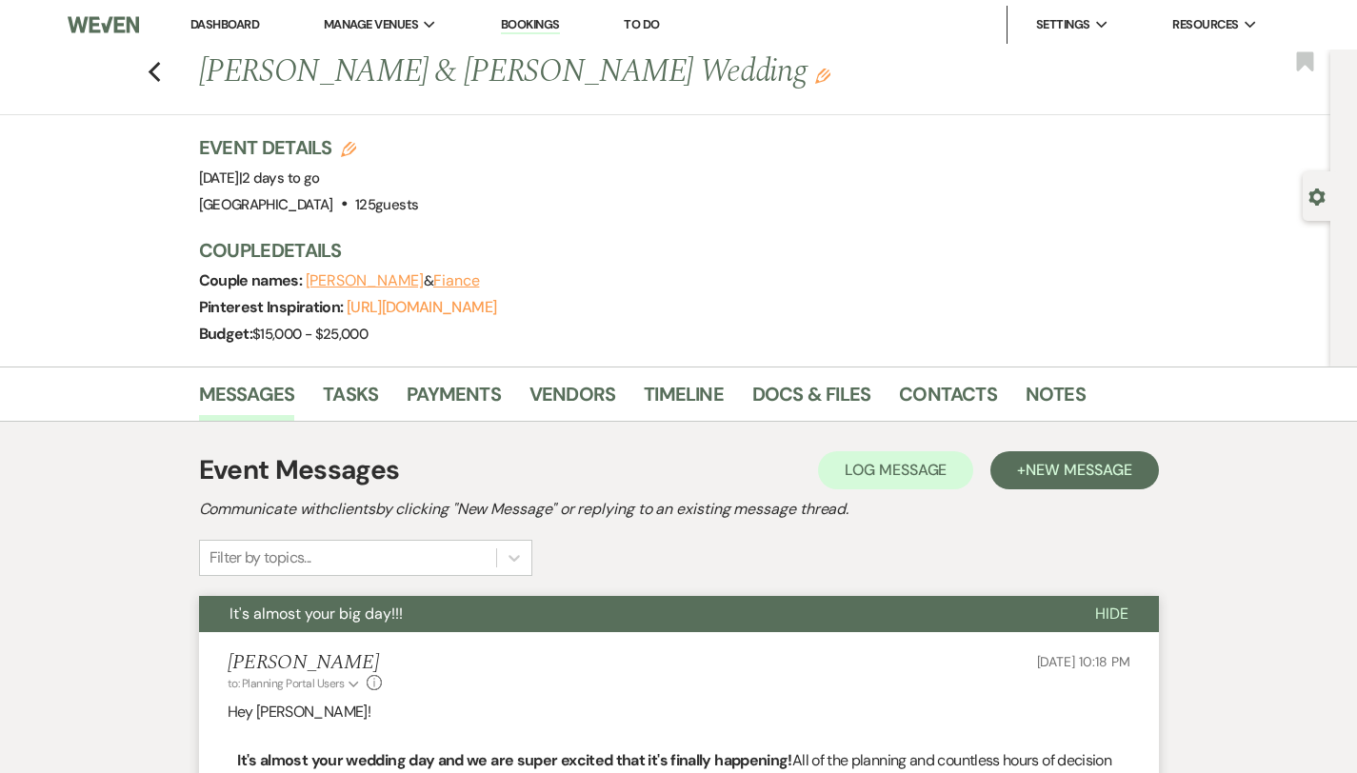
click at [222, 18] on link "Dashboard" at bounding box center [224, 24] width 69 height 16
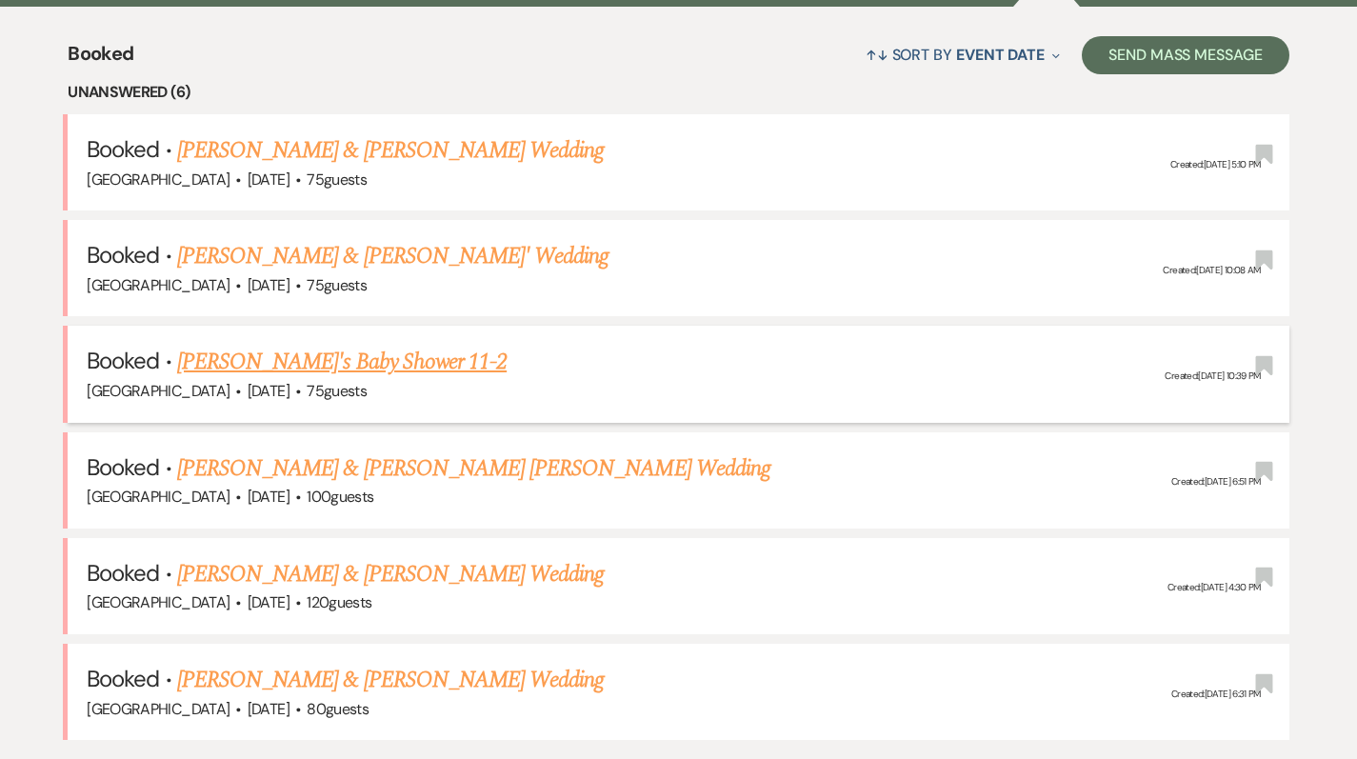
scroll to position [660, 0]
